Goal: Task Accomplishment & Management: Manage account settings

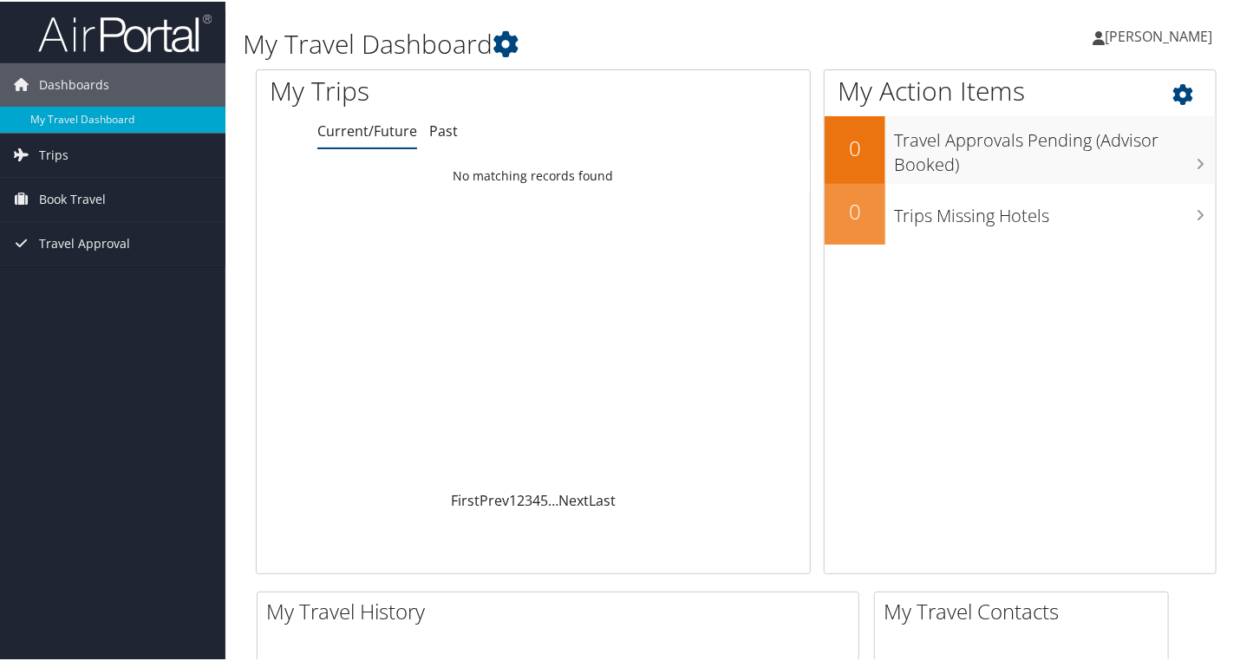
click at [1172, 394] on div "My Action Items 0 Travel Approvals Pending (Advisor Booked) 0 Trips Missing Hot…" at bounding box center [1019, 320] width 393 height 504
click at [76, 203] on span "Book Travel" at bounding box center [72, 197] width 67 height 43
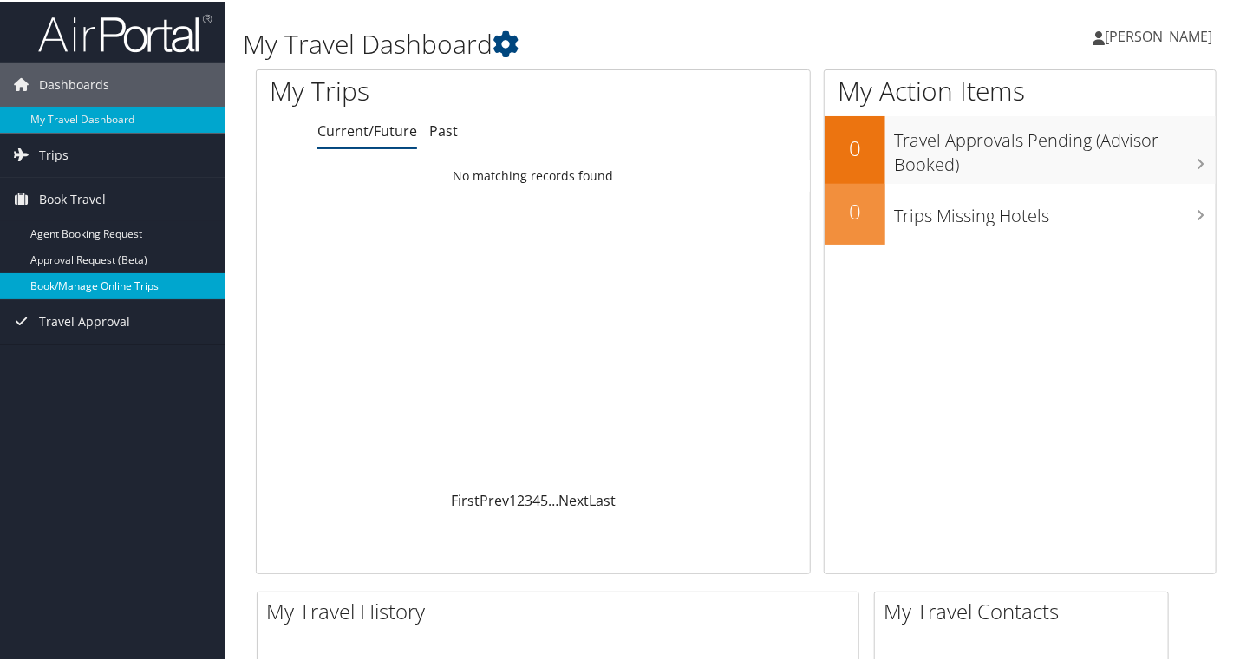
click at [97, 286] on link "Book/Manage Online Trips" at bounding box center [112, 284] width 225 height 26
click at [79, 317] on span "Travel Approval" at bounding box center [84, 319] width 91 height 43
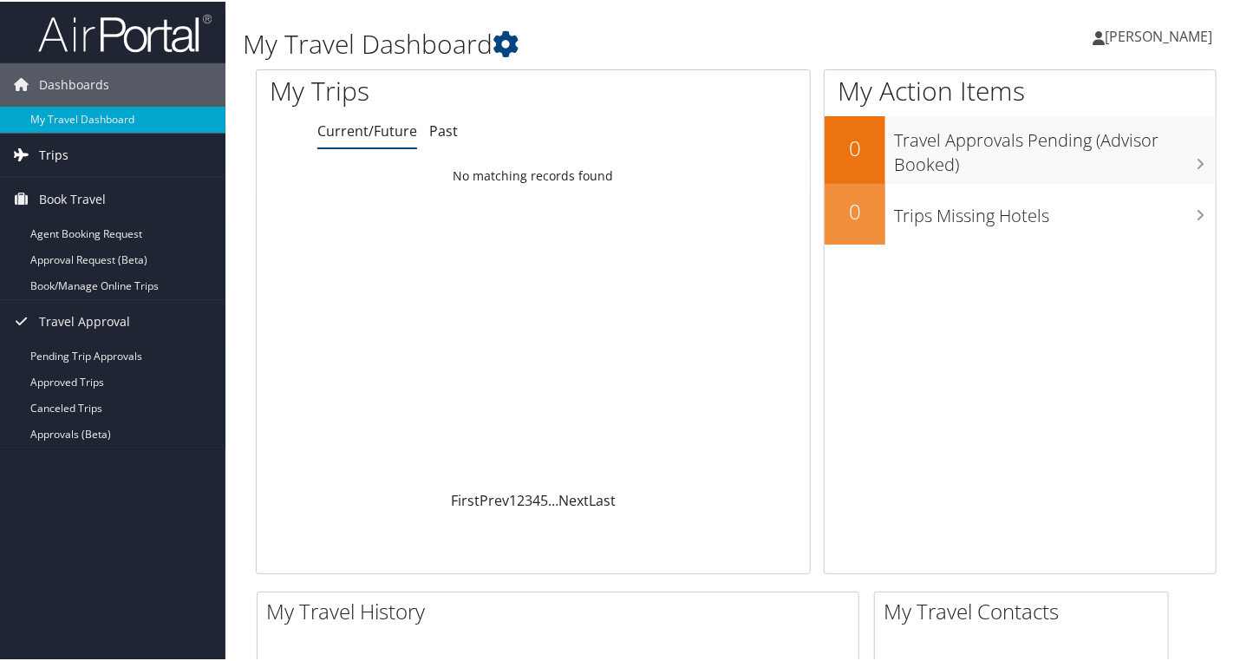
click at [55, 153] on span "Trips" at bounding box center [53, 153] width 29 height 43
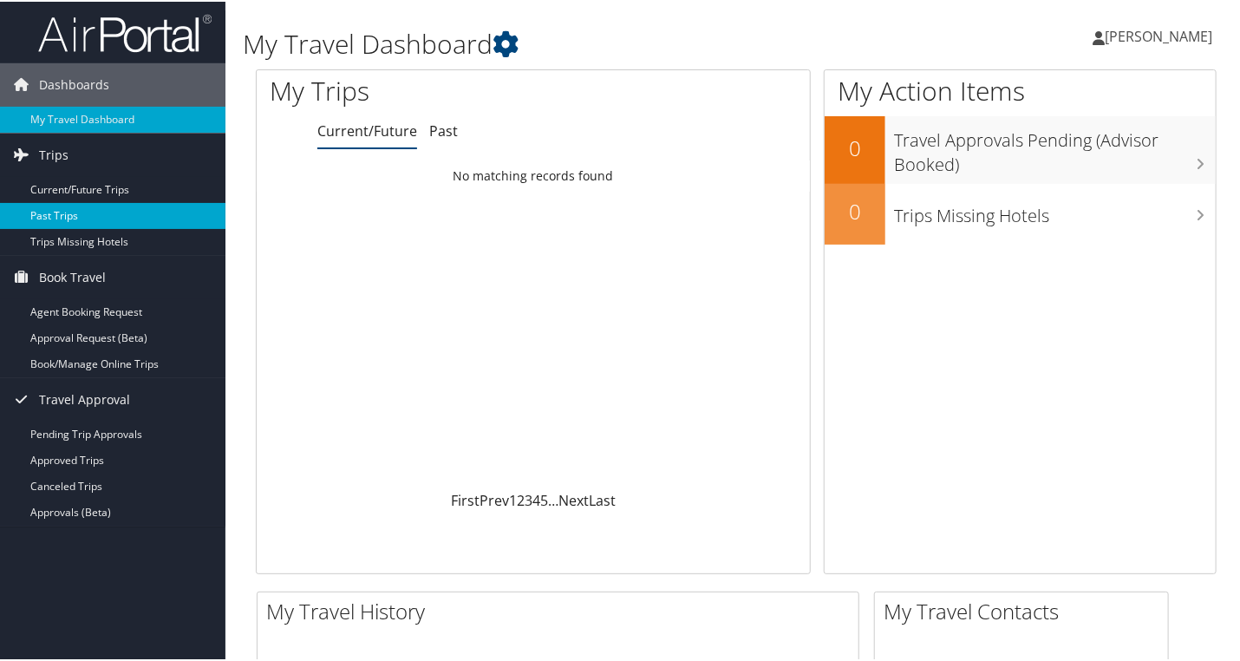
click at [62, 212] on link "Past Trips" at bounding box center [112, 214] width 225 height 26
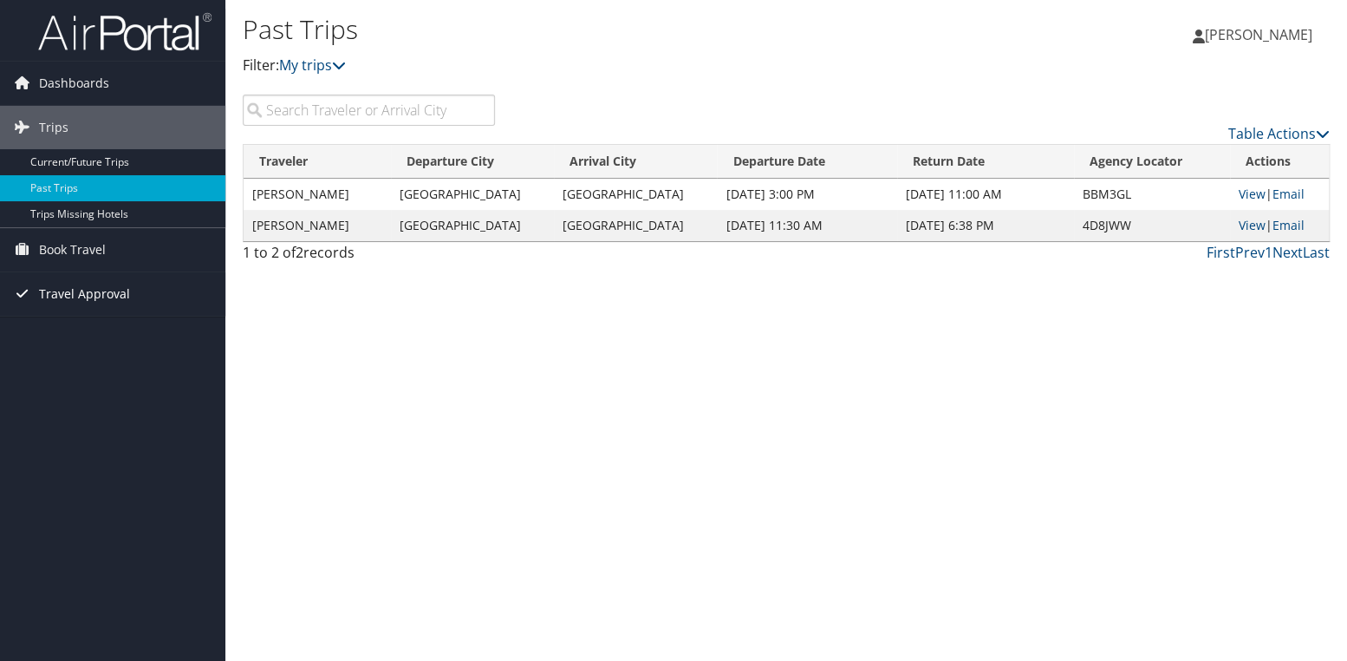
click at [59, 296] on span "Travel Approval" at bounding box center [84, 293] width 91 height 43
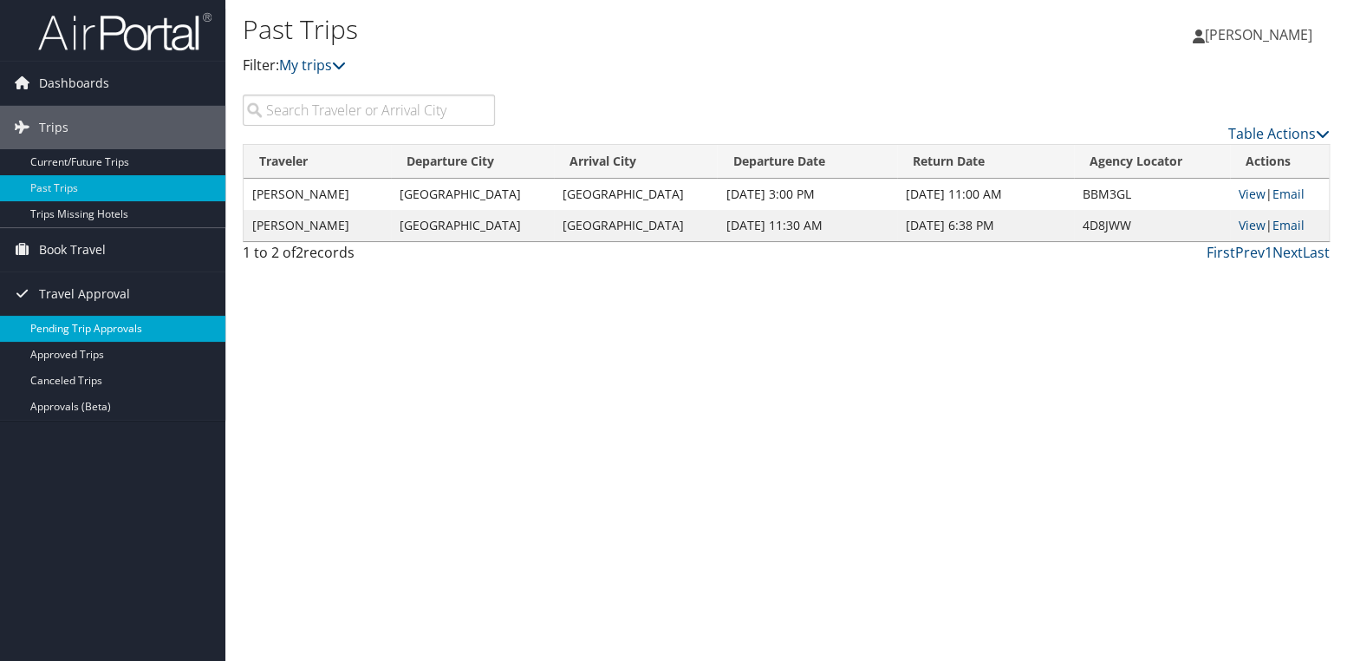
click at [65, 322] on link "Pending Trip Approvals" at bounding box center [112, 329] width 225 height 26
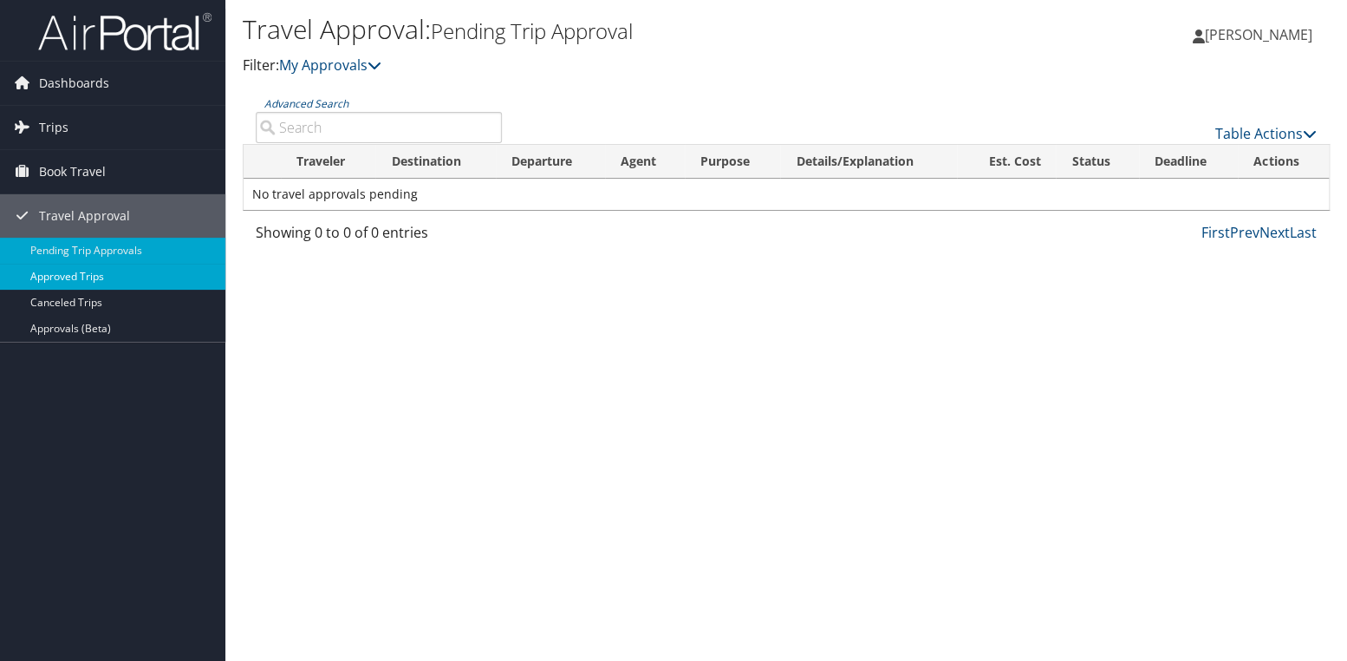
click at [118, 275] on link "Approved Trips" at bounding box center [112, 277] width 225 height 26
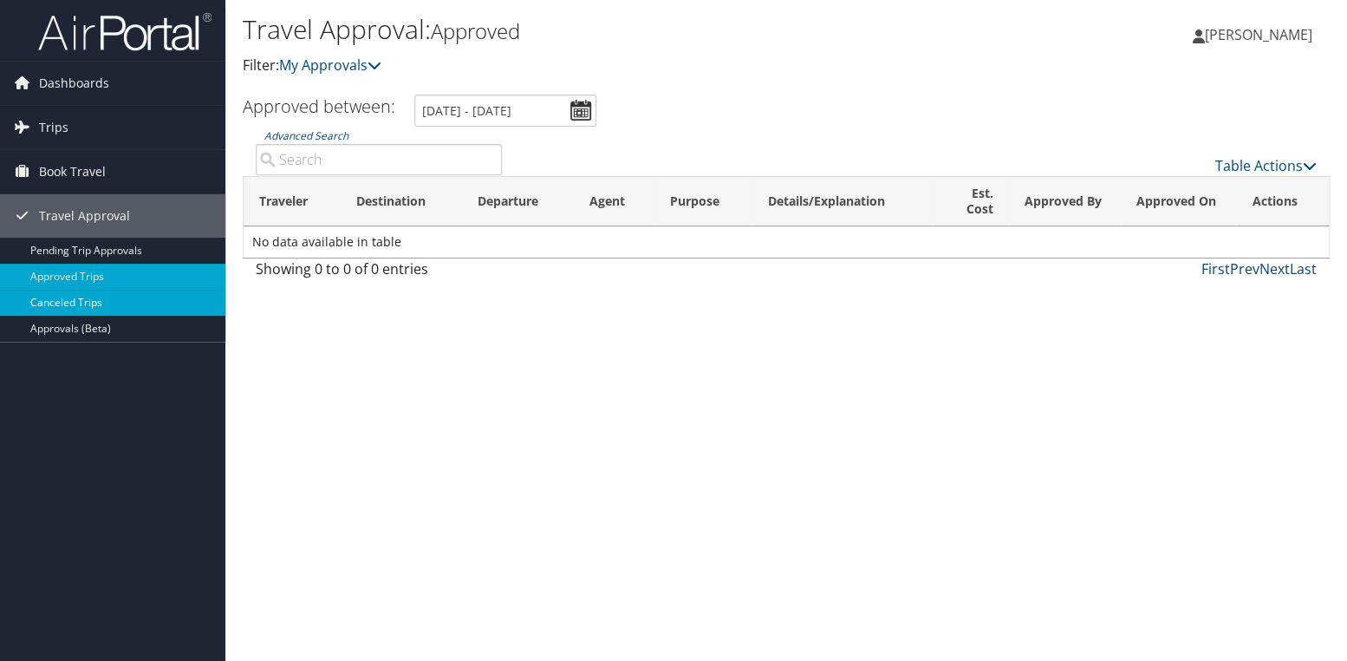
click at [107, 300] on link "Canceled Trips" at bounding box center [112, 303] width 225 height 26
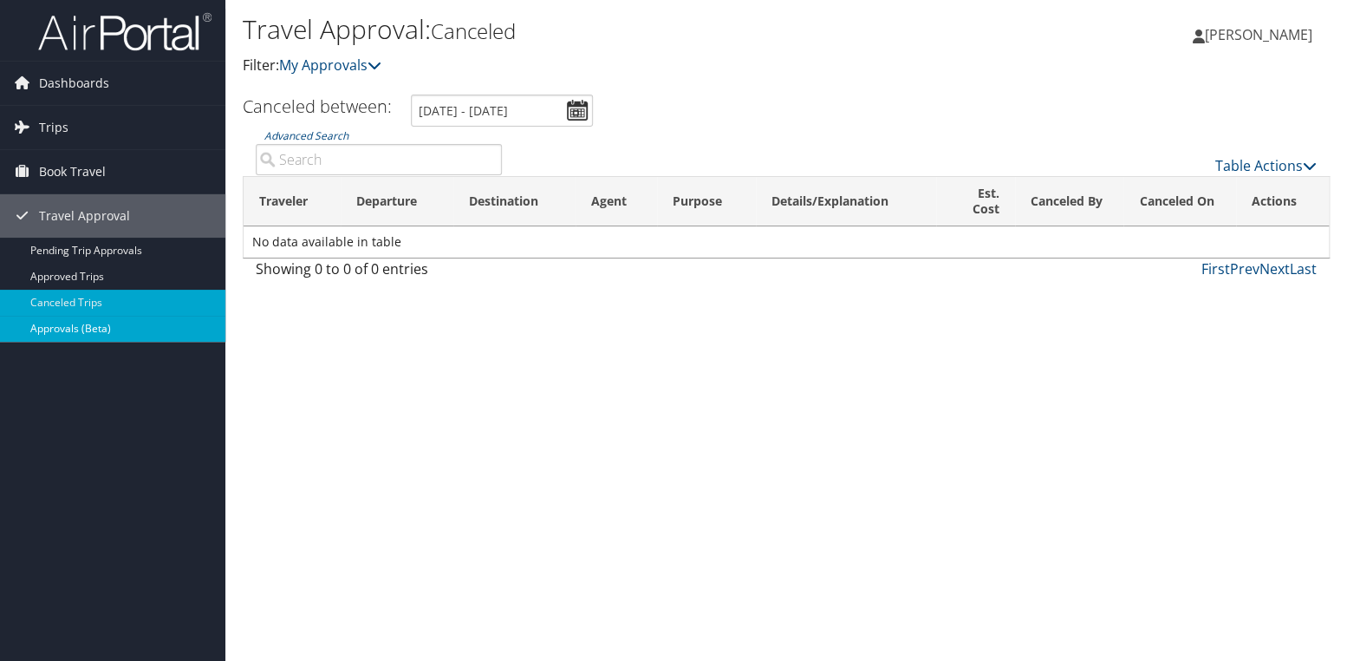
click at [82, 328] on link "Approvals (Beta)" at bounding box center [112, 329] width 225 height 26
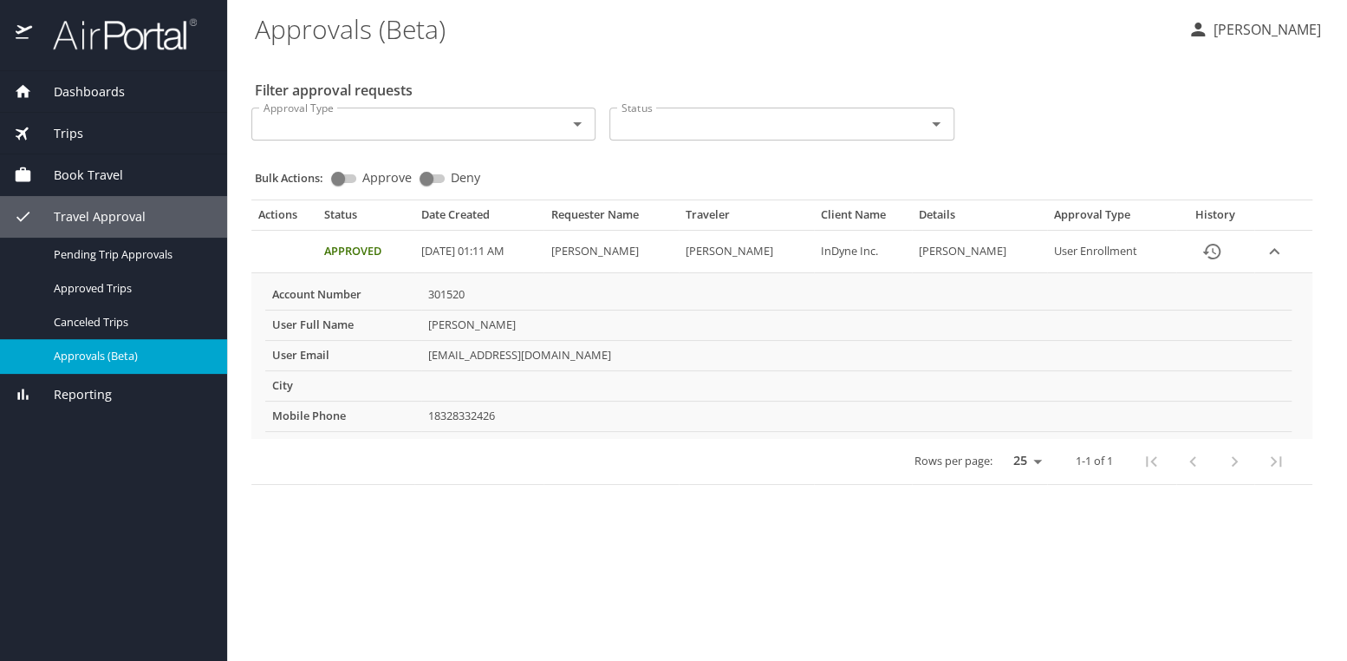
click at [90, 89] on span "Dashboards" at bounding box center [78, 91] width 93 height 19
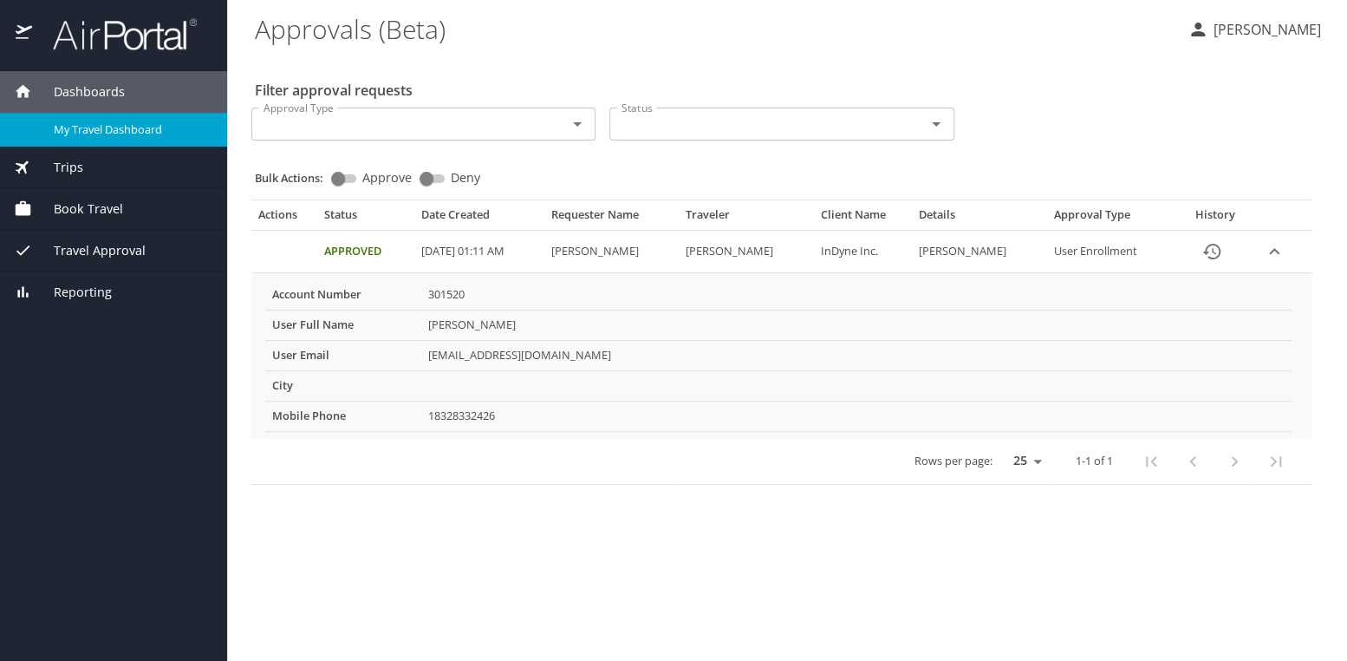
click at [91, 127] on span "My Travel Dashboard" at bounding box center [130, 129] width 153 height 16
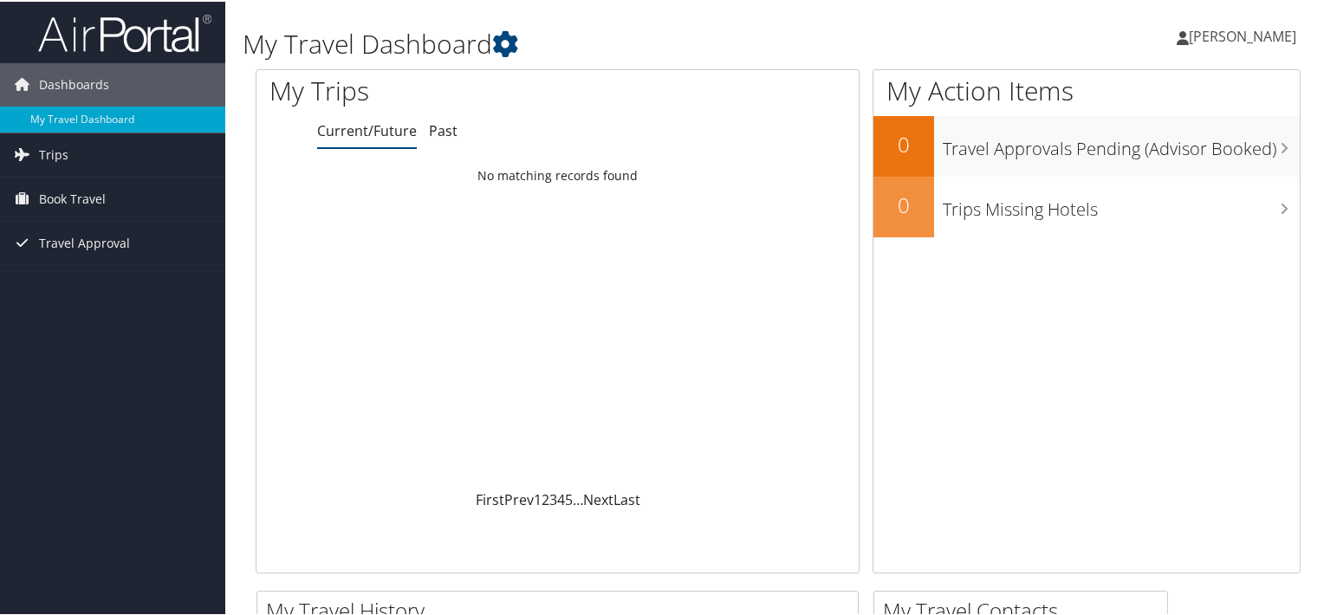
click at [859, 420] on div "My Trips Current/Future Past Loading... No matching records found First Prev 1 …" at bounding box center [564, 320] width 617 height 504
click at [53, 153] on span "Trips" at bounding box center [53, 153] width 29 height 43
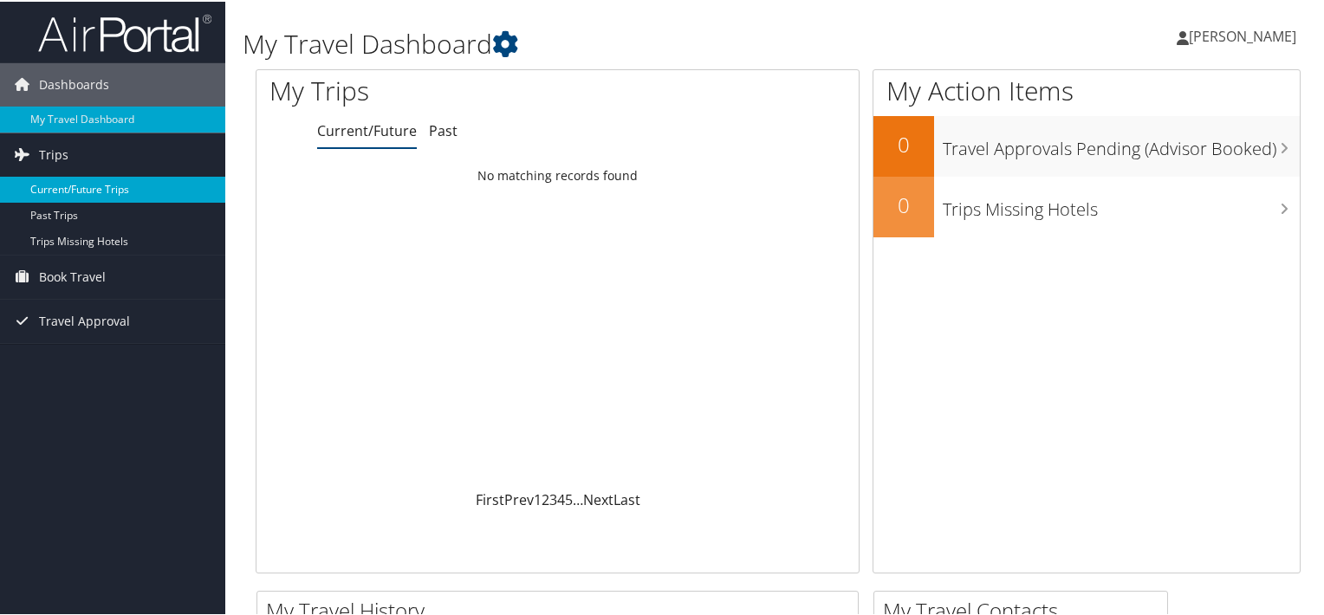
click at [73, 189] on link "Current/Future Trips" at bounding box center [112, 188] width 225 height 26
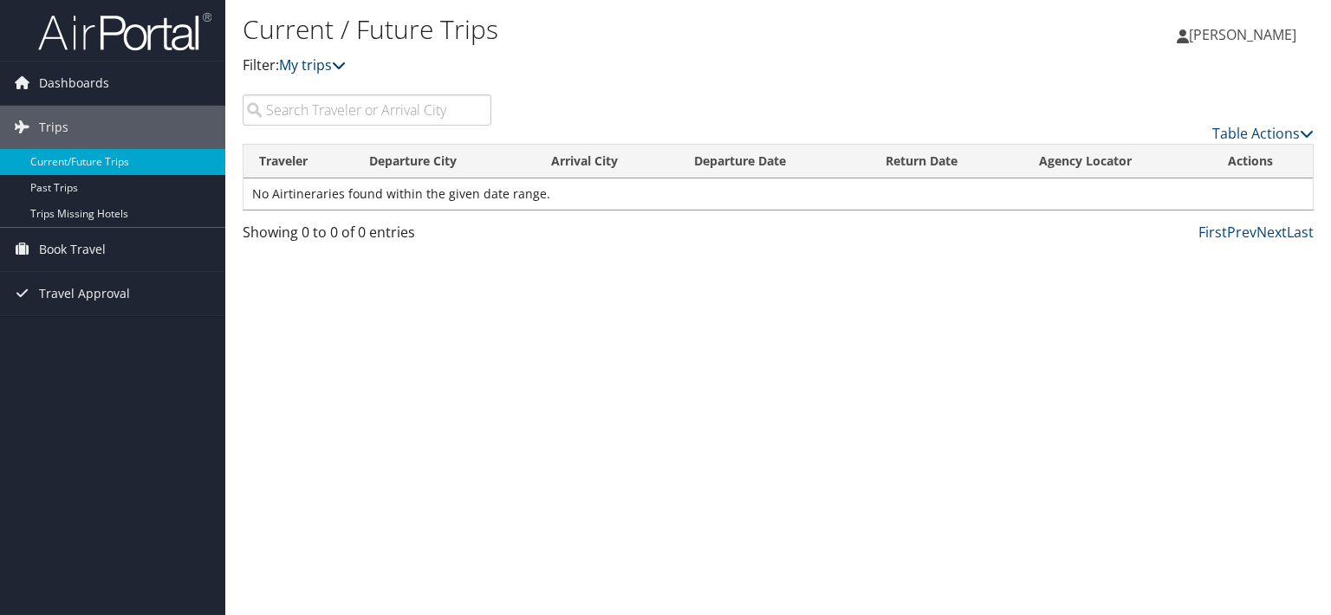
click at [346, 68] on icon at bounding box center [339, 65] width 14 height 14
click at [344, 67] on icon at bounding box center [339, 65] width 14 height 14
click at [77, 185] on link "Past Trips" at bounding box center [112, 188] width 225 height 26
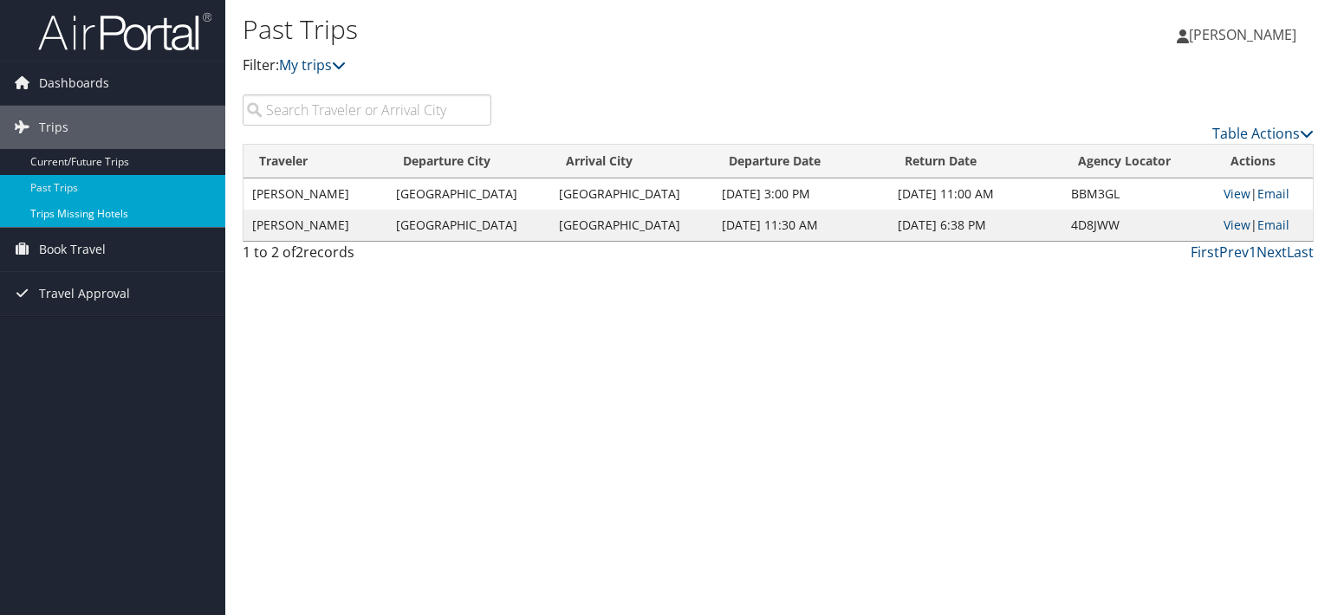
click at [83, 217] on link "Trips Missing Hotels" at bounding box center [112, 214] width 225 height 26
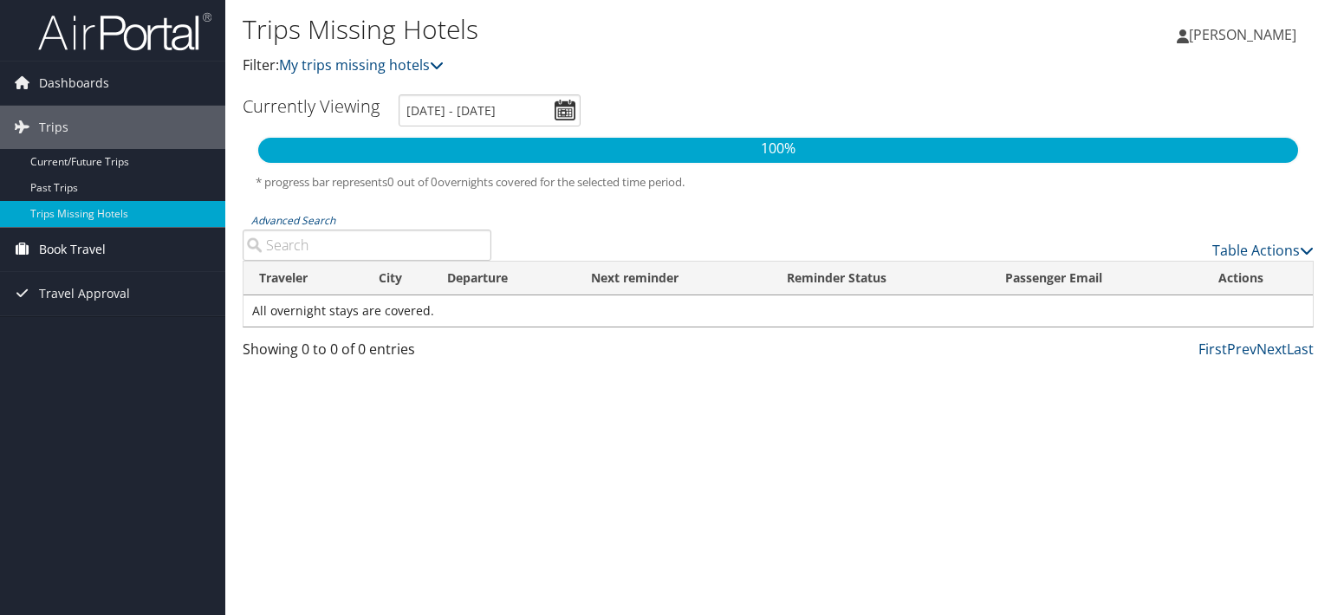
click at [66, 247] on span "Book Travel" at bounding box center [72, 249] width 67 height 43
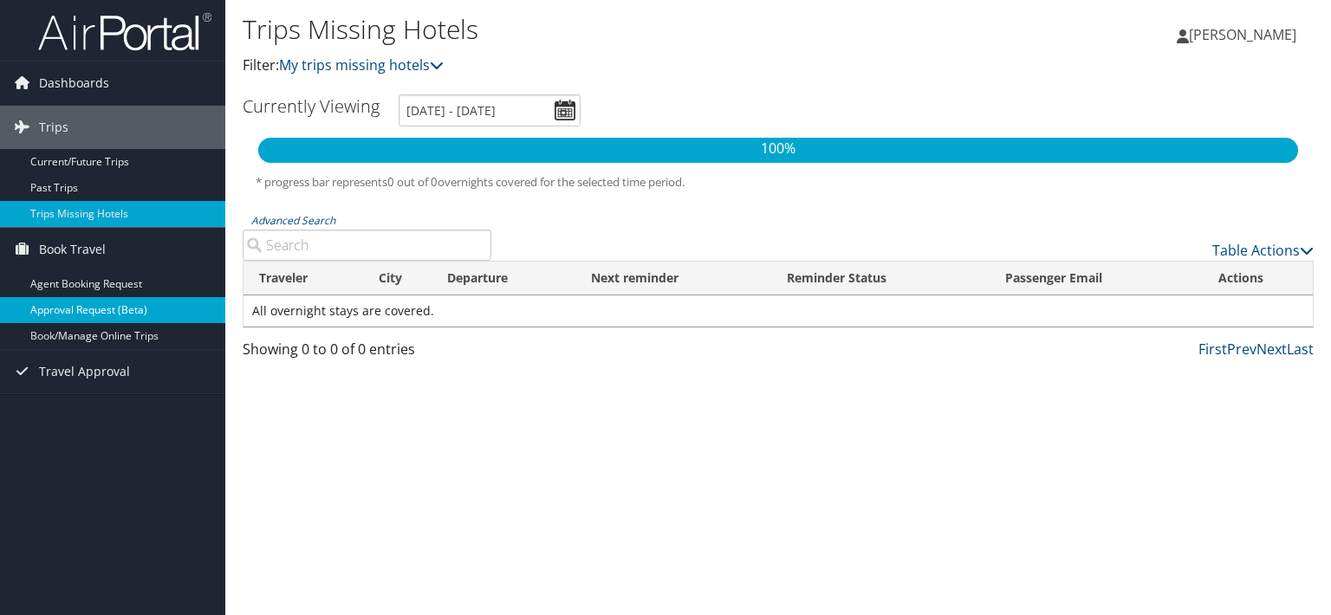
click at [76, 303] on link "Approval Request (Beta)" at bounding box center [112, 310] width 225 height 26
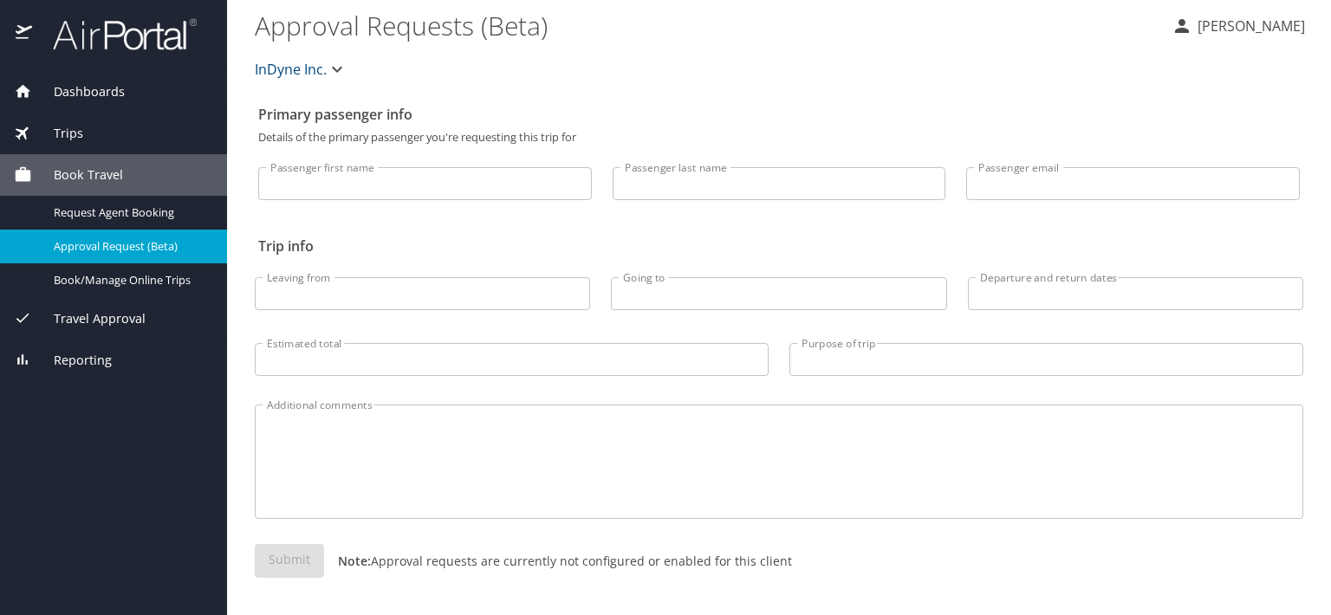
scroll to position [3, 0]
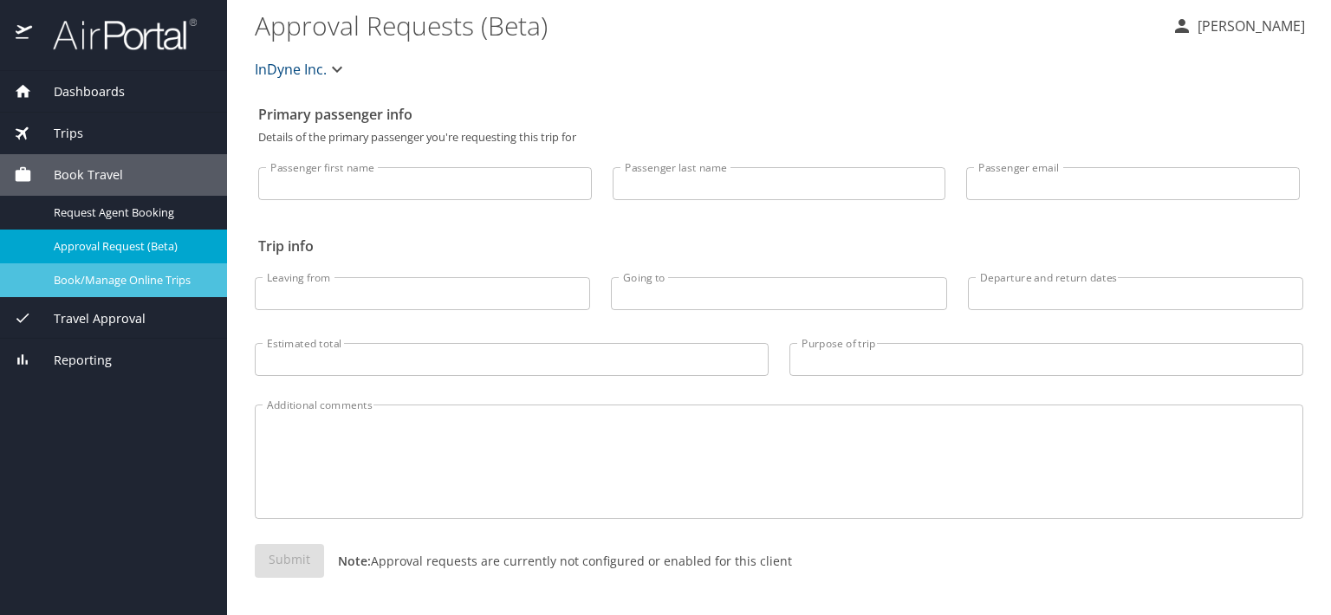
click at [114, 275] on span "Book/Manage Online Trips" at bounding box center [130, 280] width 153 height 16
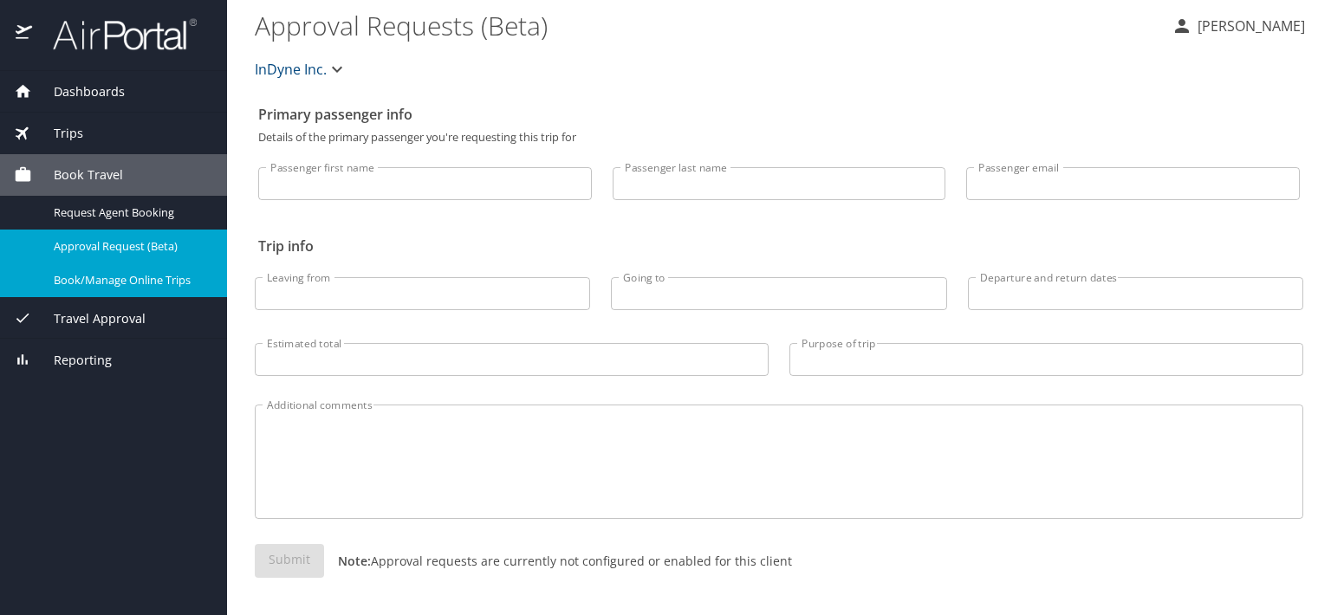
click at [23, 316] on icon at bounding box center [23, 318] width 18 height 18
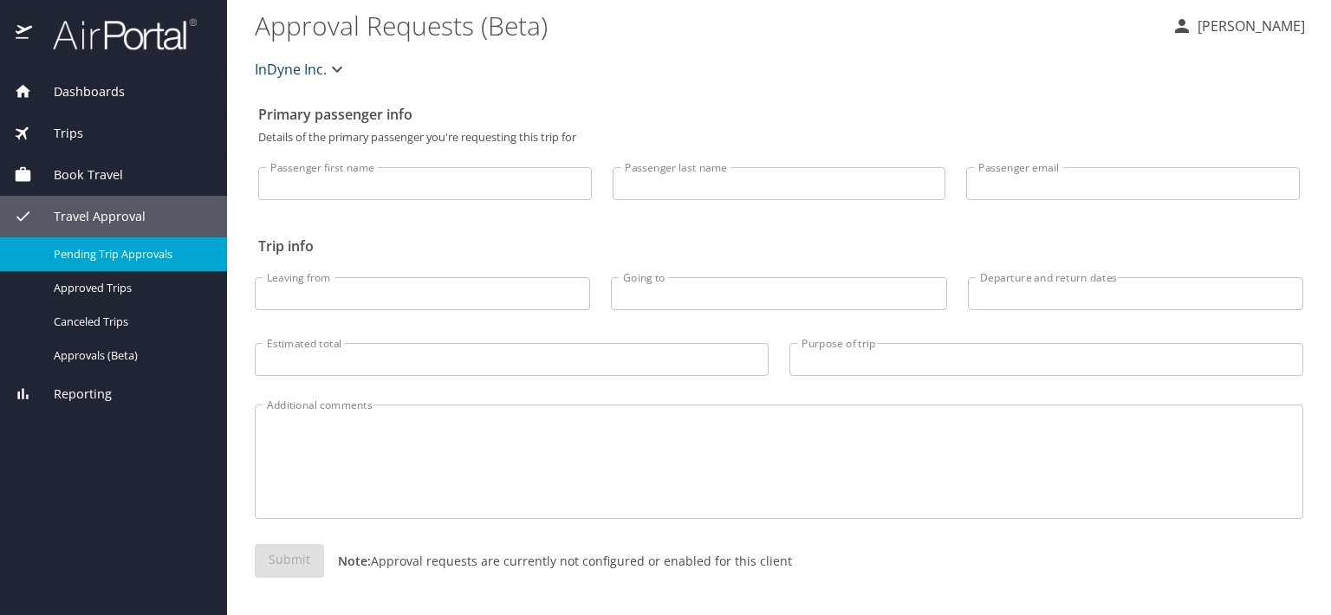
click at [133, 255] on span "Pending Trip Approvals" at bounding box center [130, 254] width 153 height 16
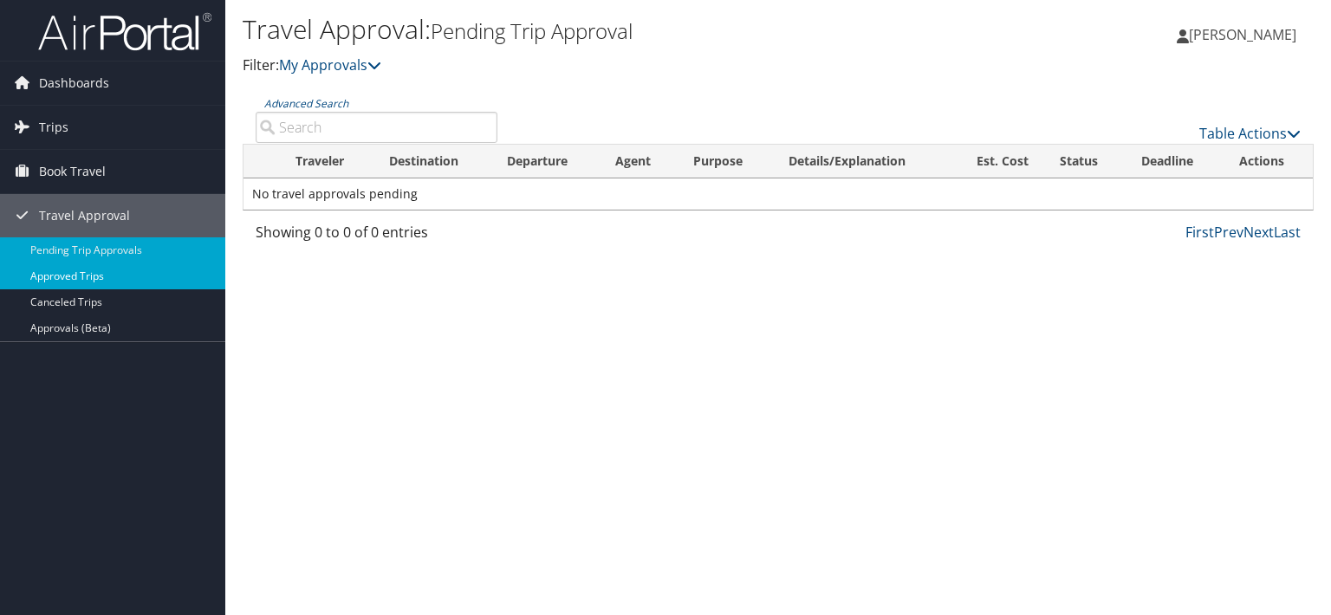
click at [84, 275] on link "Approved Trips" at bounding box center [112, 277] width 225 height 26
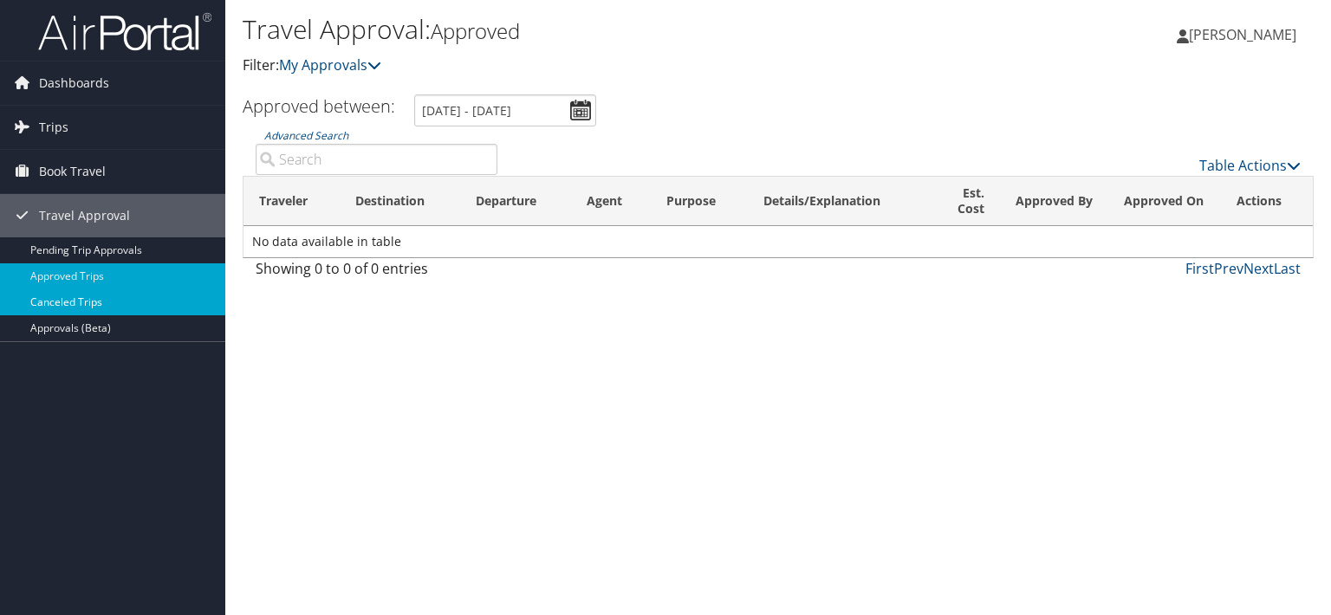
click at [79, 301] on link "Canceled Trips" at bounding box center [112, 303] width 225 height 26
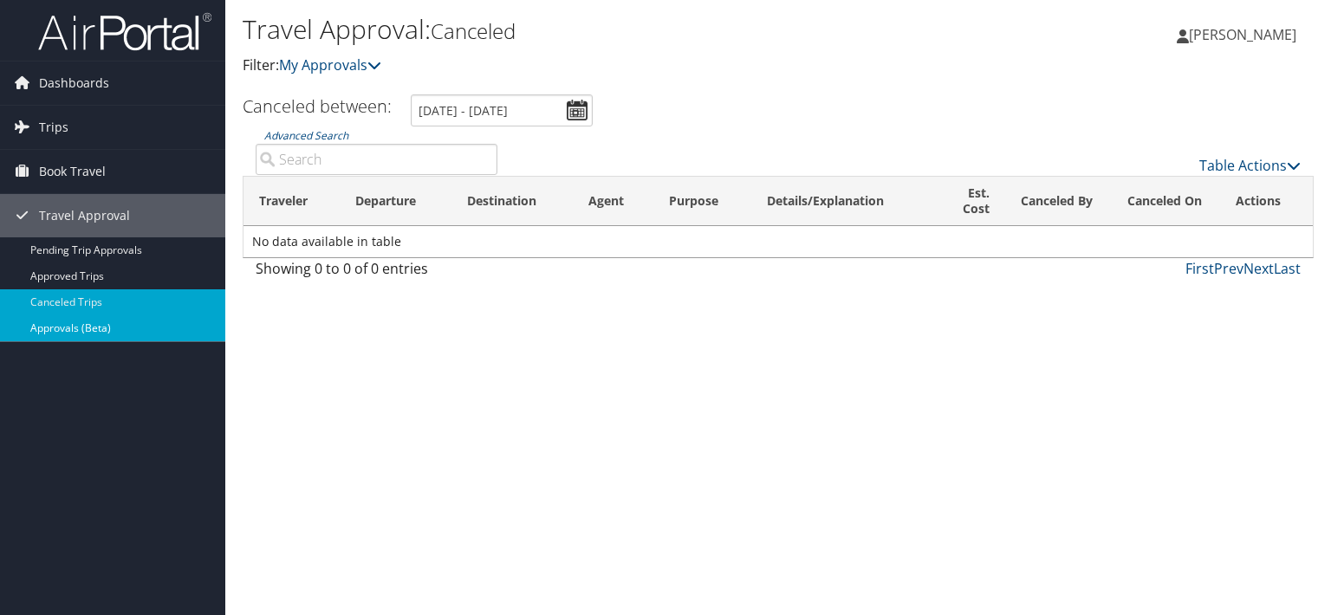
click at [80, 329] on link "Approvals (Beta)" at bounding box center [112, 329] width 225 height 26
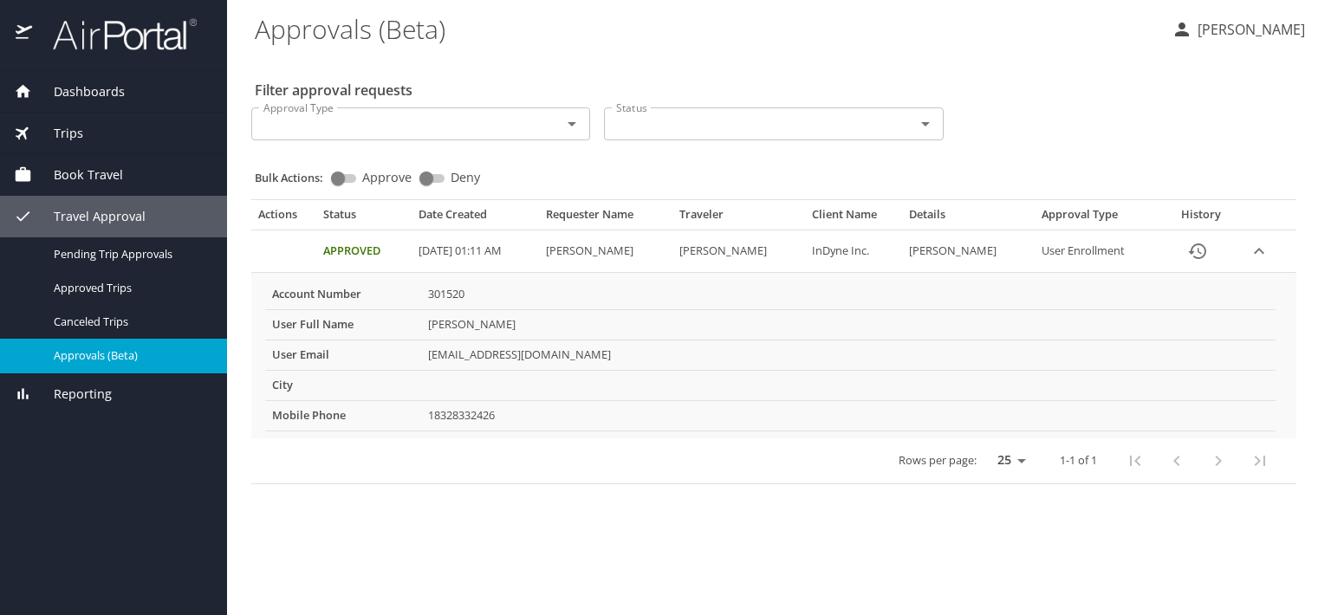
click at [1220, 462] on div "Approval table" at bounding box center [1198, 461] width 166 height 42
click at [572, 126] on icon "Open" at bounding box center [572, 124] width 9 height 4
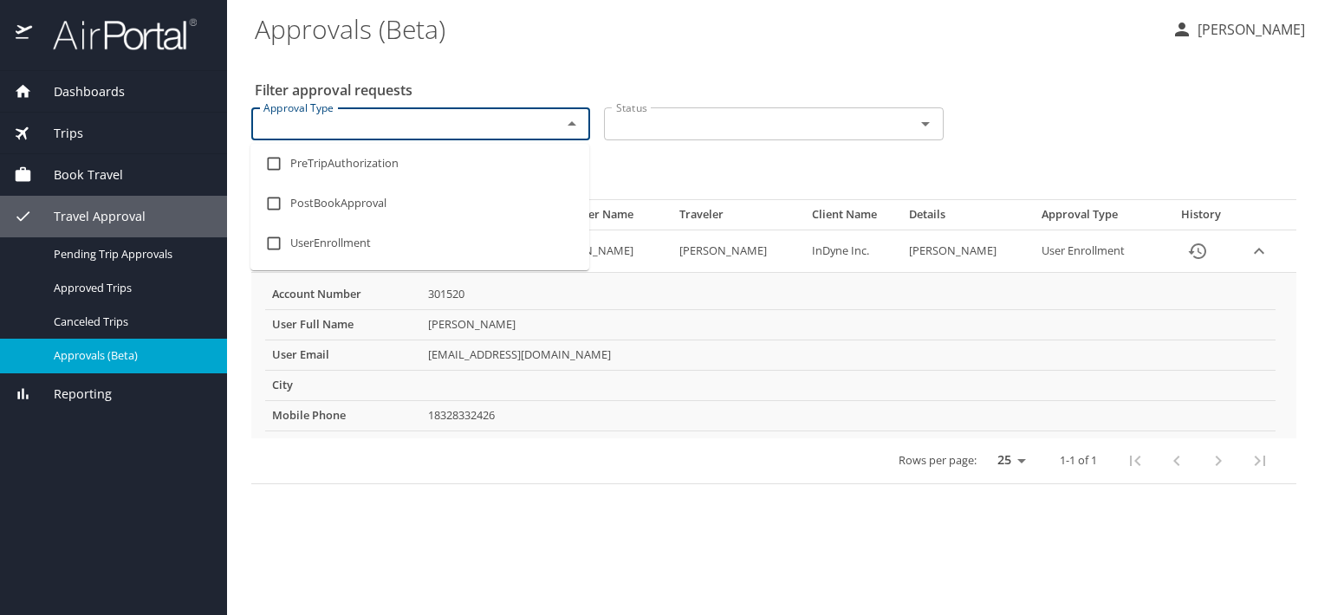
click at [927, 121] on icon "Open" at bounding box center [925, 124] width 21 height 21
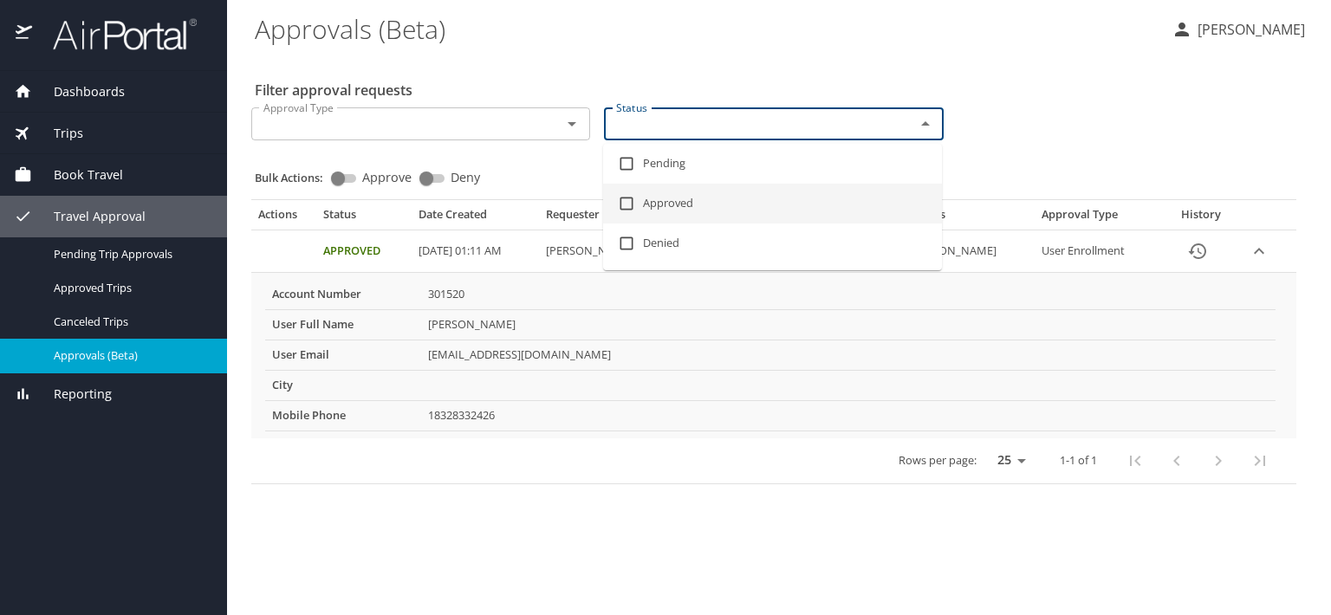
click at [625, 198] on input "checkbox" at bounding box center [626, 203] width 33 height 33
checkbox input "true"
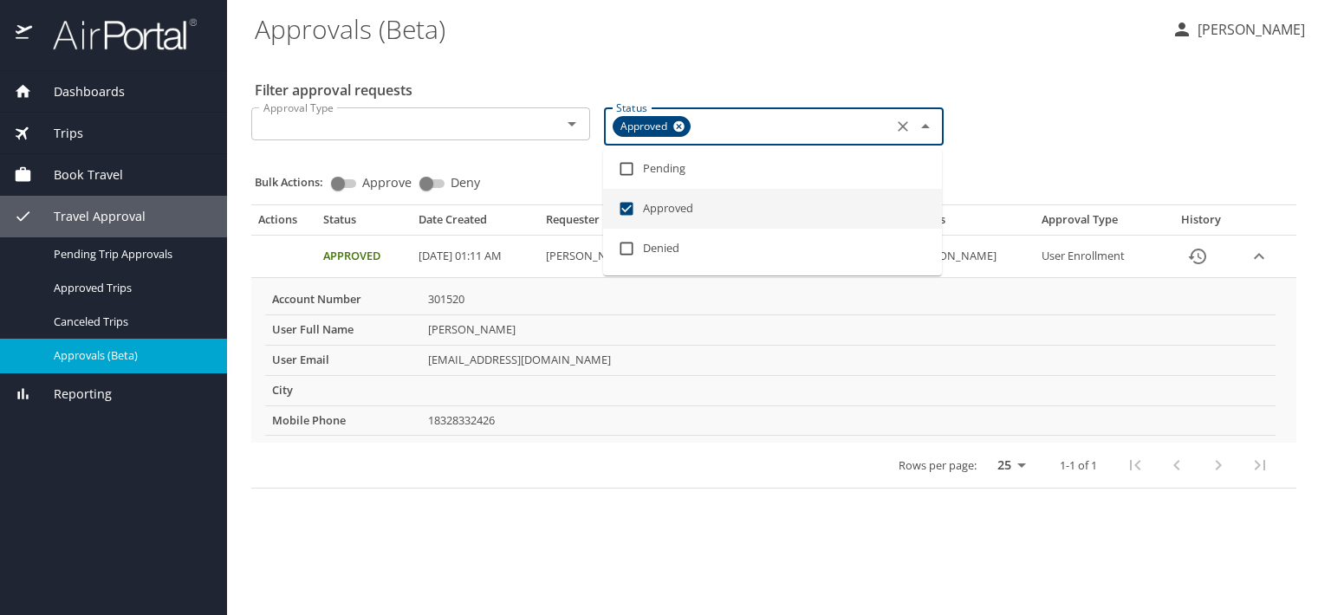
click at [980, 142] on div "Approval Type Approval Type Status Approved Status" at bounding box center [773, 125] width 1059 height 62
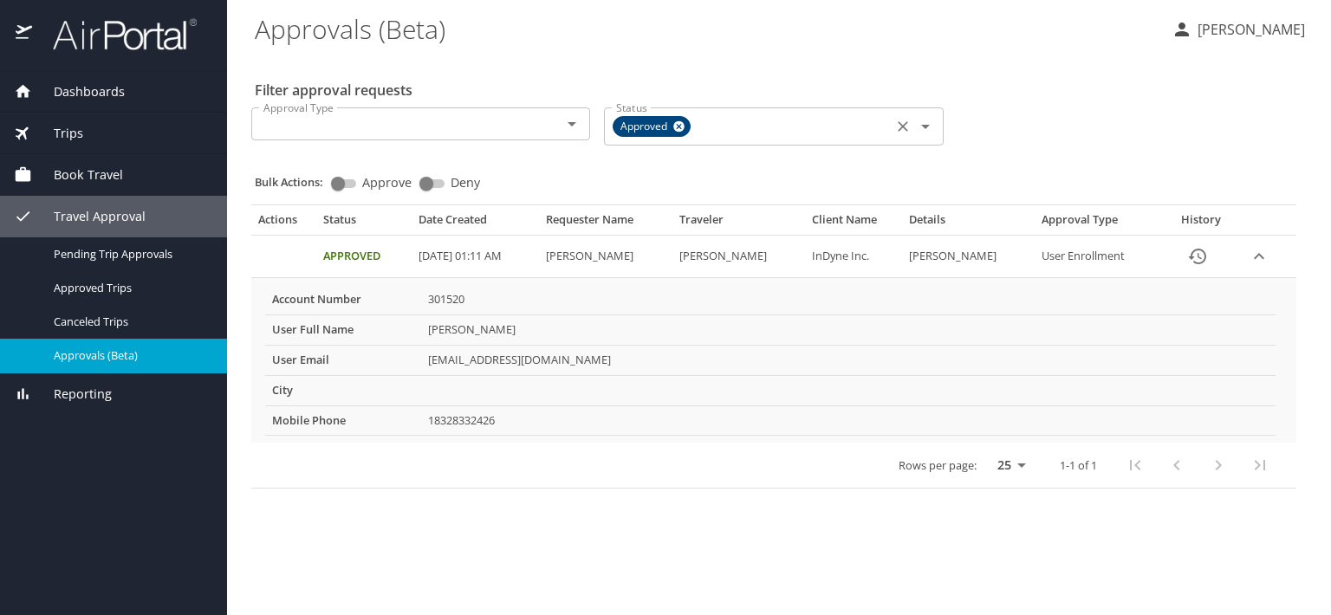
click at [679, 129] on icon at bounding box center [679, 126] width 11 height 11
